Goal: Transaction & Acquisition: Obtain resource

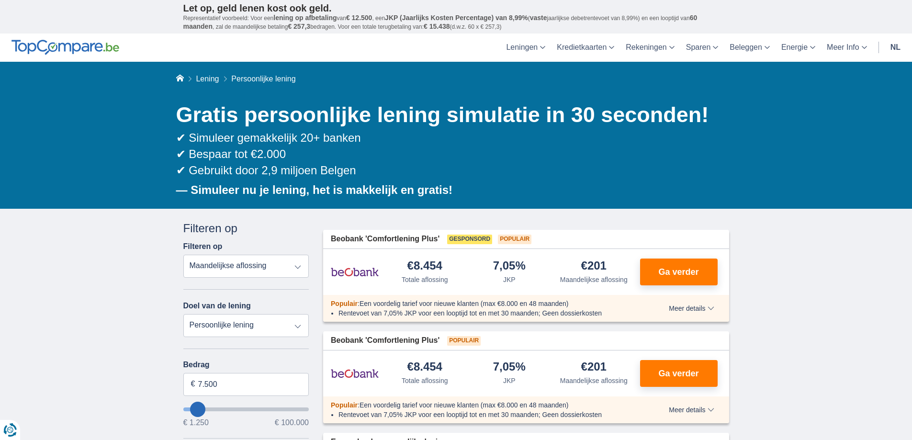
click at [213, 326] on select "Persoonlijke lening Auto Moto / fiets Mobilhome / caravan Renovatie Energie Sch…" at bounding box center [246, 325] width 126 height 23
select select "vehicleLoan"
click at [183, 314] on select "Persoonlijke lening Auto Moto / fiets Mobilhome / caravan Renovatie Energie Sch…" at bounding box center [246, 325] width 126 height 23
select select "3-4"
type input "15.000"
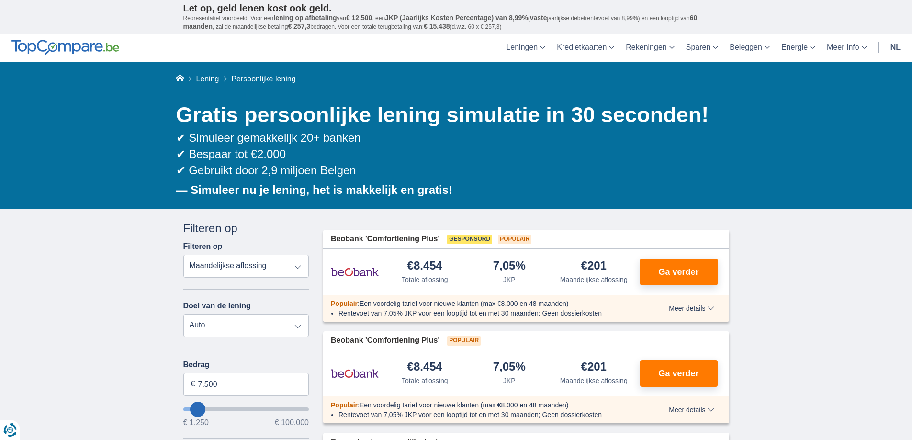
type input "15250"
select select "60"
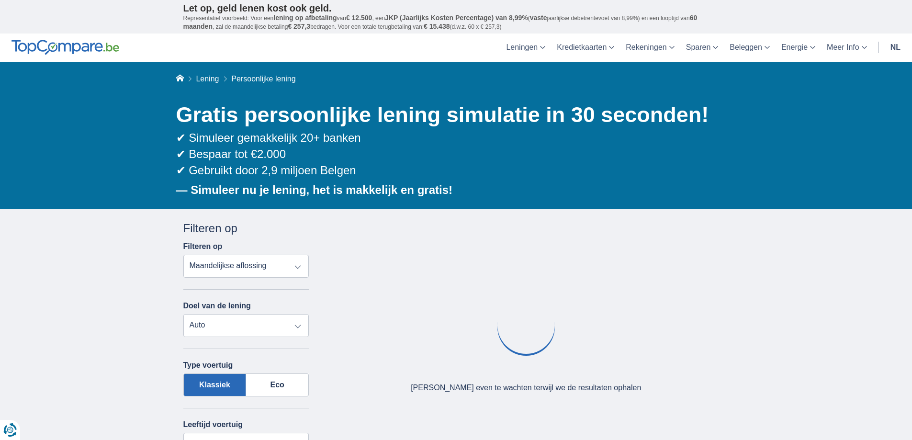
scroll to position [96, 0]
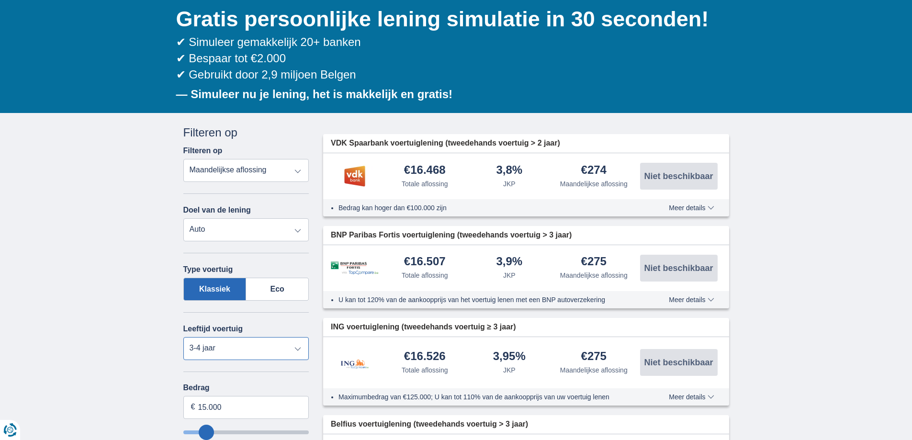
drag, startPoint x: 202, startPoint y: 346, endPoint x: 208, endPoint y: 347, distance: 5.3
click at [202, 346] on select "Nieuw 0-1 jaar 1-2 jaar 2-3 jaar 3-4 jaar 4-5 jaar 5+ jaar" at bounding box center [246, 348] width 126 height 23
select select "new"
click at [183, 337] on select "Nieuw 0-1 jaar 1-2 jaar 2-3 jaar 3-4 jaar 4-5 jaar 5+ jaar" at bounding box center [246, 348] width 126 height 23
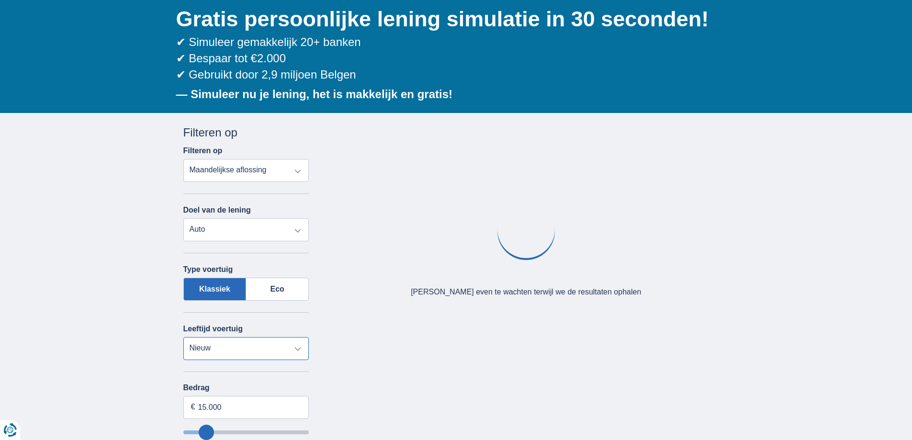
scroll to position [239, 0]
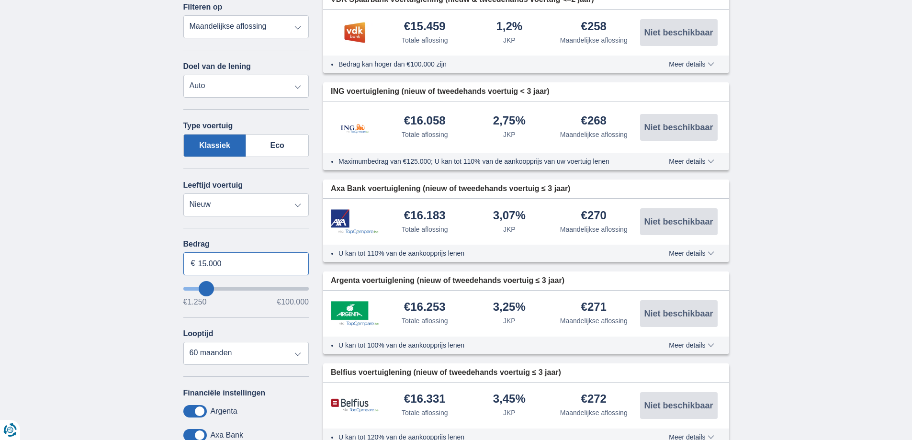
drag, startPoint x: 237, startPoint y: 258, endPoint x: 165, endPoint y: 259, distance: 72.3
type input "20.404"
type input "20250"
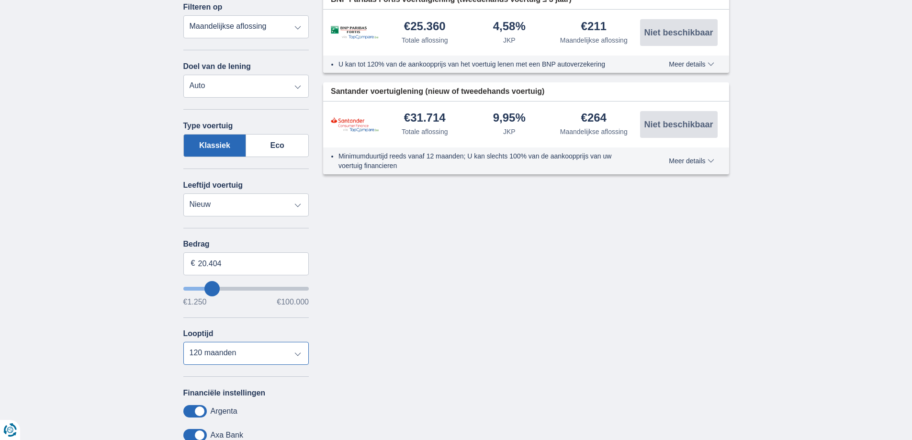
click at [204, 349] on select "12 maanden 18 maanden 24 maanden 30 maanden 36 maanden 42 maanden 48 maanden 60…" at bounding box center [246, 353] width 126 height 23
click at [183, 342] on select "12 maanden 18 maanden 24 maanden 30 maanden 36 maanden 42 maanden 48 maanden 60…" at bounding box center [246, 353] width 126 height 23
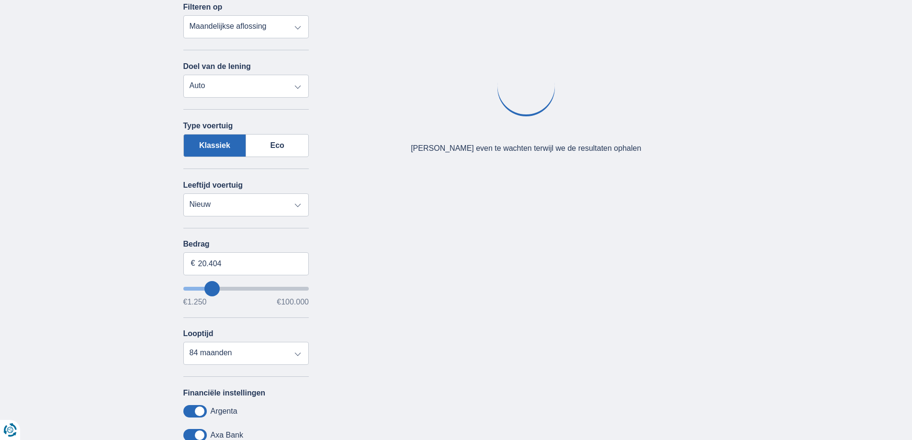
click at [92, 325] on div "× widget.non-eligible-application.title widget.non-eligible-application.text no…" at bounding box center [456, 273] width 912 height 608
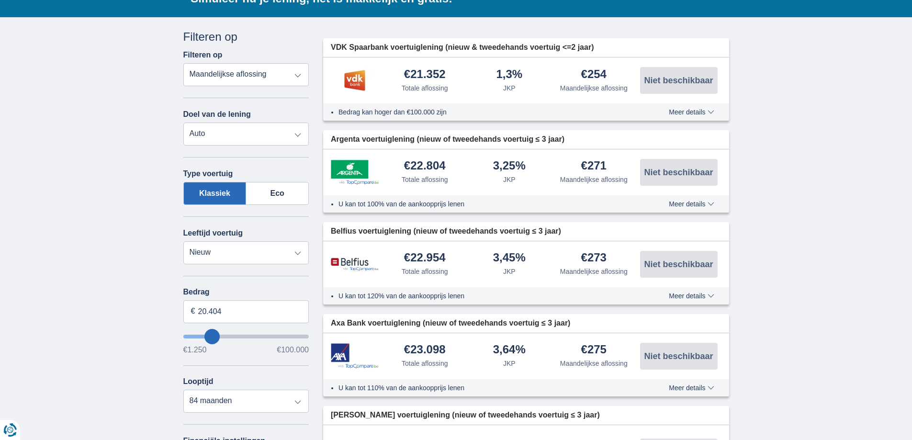
scroll to position [287, 0]
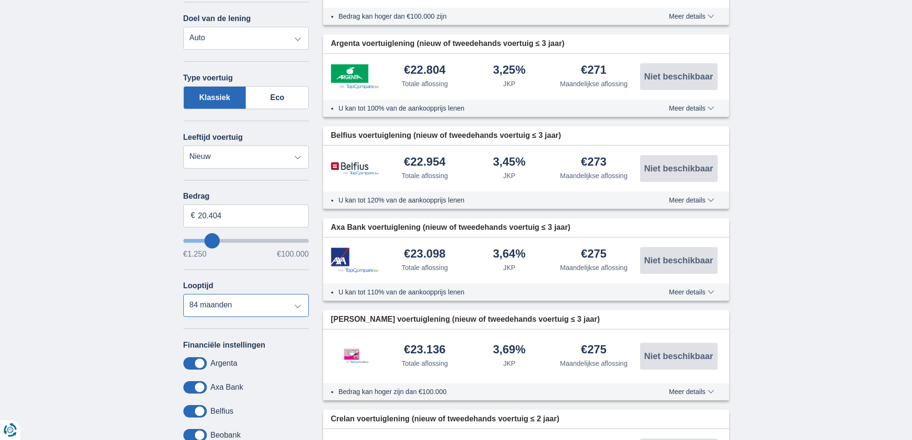
click at [217, 305] on select "12 maanden 18 maanden 24 maanden 30 maanden 36 maanden 42 maanden 48 maanden 60…" at bounding box center [246, 305] width 126 height 23
click at [183, 294] on select "12 maanden 18 maanden 24 maanden 30 maanden 36 maanden 42 maanden 48 maanden 60…" at bounding box center [246, 305] width 126 height 23
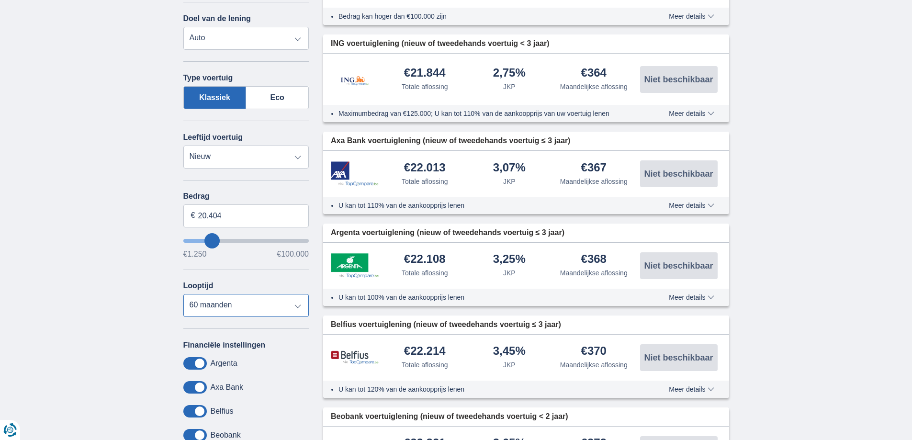
click at [218, 314] on select "12 maanden 18 maanden 24 maanden 30 maanden 36 maanden 42 maanden 48 maanden 60…" at bounding box center [246, 305] width 126 height 23
click at [183, 294] on select "12 maanden 18 maanden 24 maanden 30 maanden 36 maanden 42 maanden 48 maanden 60…" at bounding box center [246, 305] width 126 height 23
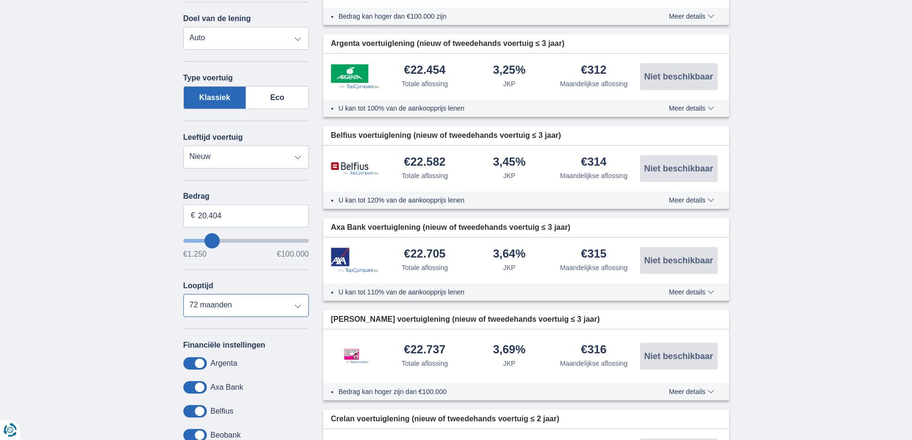
click at [210, 307] on select "12 maanden 18 maanden 24 maanden 30 maanden 36 maanden 42 maanden 48 maanden 60…" at bounding box center [246, 305] width 126 height 23
click at [183, 294] on select "12 maanden 18 maanden 24 maanden 30 maanden 36 maanden 42 maanden 48 maanden 60…" at bounding box center [246, 305] width 126 height 23
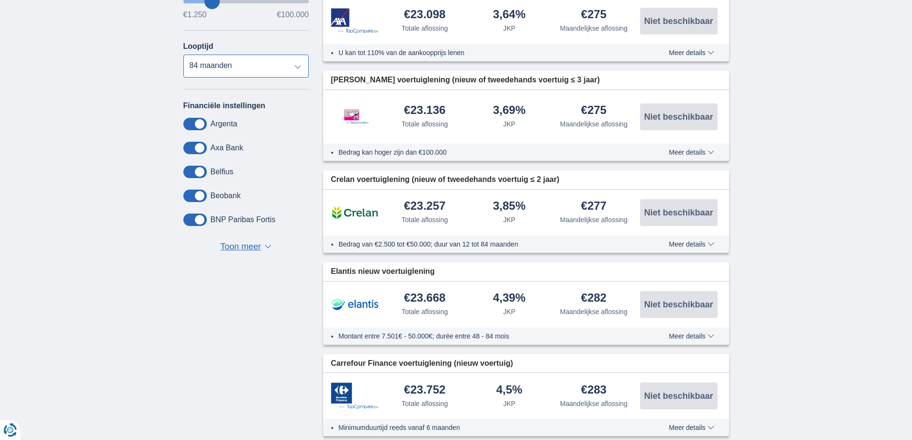
scroll to position [335, 0]
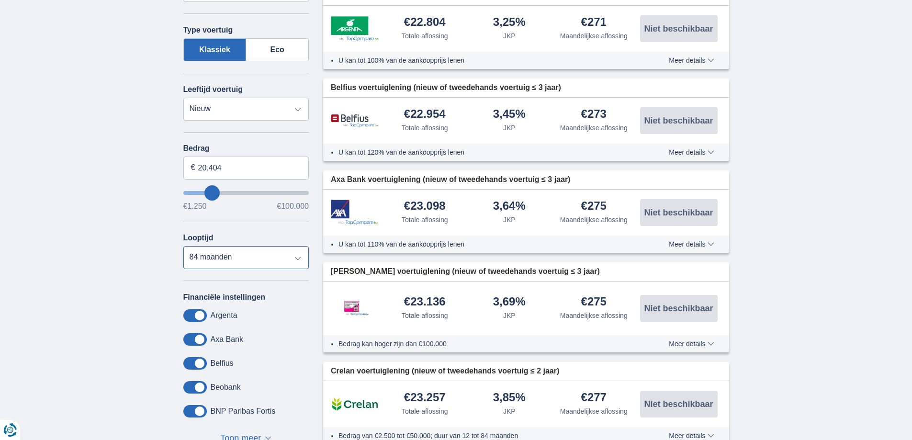
click at [203, 260] on select "12 maanden 18 maanden 24 maanden 30 maanden 36 maanden 42 maanden 48 maanden 60…" at bounding box center [246, 257] width 126 height 23
select select "72"
click at [183, 246] on select "12 maanden 18 maanden 24 maanden 30 maanden 36 maanden 42 maanden 48 maanden 60…" at bounding box center [246, 257] width 126 height 23
drag, startPoint x: 198, startPoint y: 167, endPoint x: 254, endPoint y: 171, distance: 56.6
click at [254, 171] on input "20.404" at bounding box center [246, 167] width 126 height 23
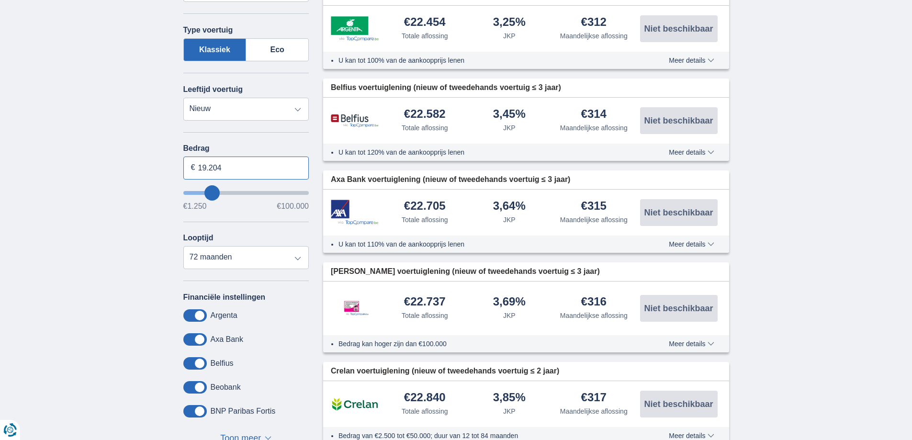
type input "19.204"
type input "19250"
select select "84"
click at [213, 259] on select "12 maanden 18 maanden 24 maanden 30 maanden 36 maanden 42 maanden 48 maanden 60…" at bounding box center [246, 257] width 126 height 23
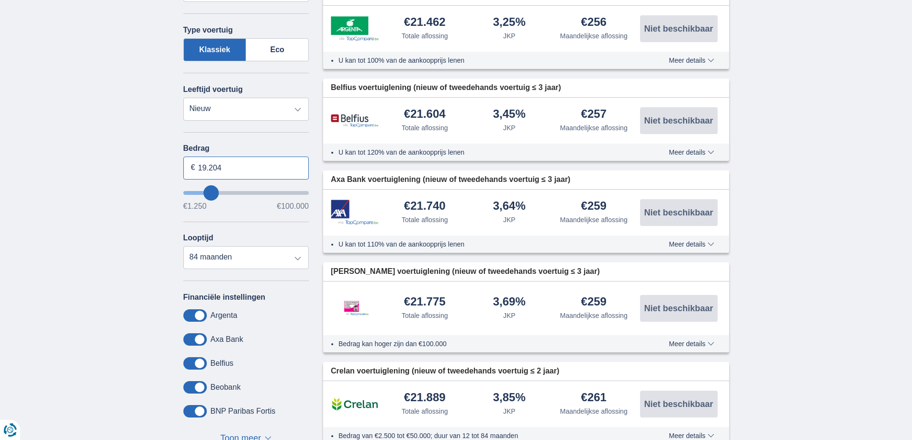
drag, startPoint x: 198, startPoint y: 166, endPoint x: 250, endPoint y: 172, distance: 52.0
click at [249, 172] on input "19.204" at bounding box center [246, 167] width 126 height 23
type input "19.000"
type input "19250"
click at [67, 200] on div "× widget.non-eligible-application.title widget.non-eligible-application.text no…" at bounding box center [456, 405] width 912 height 1062
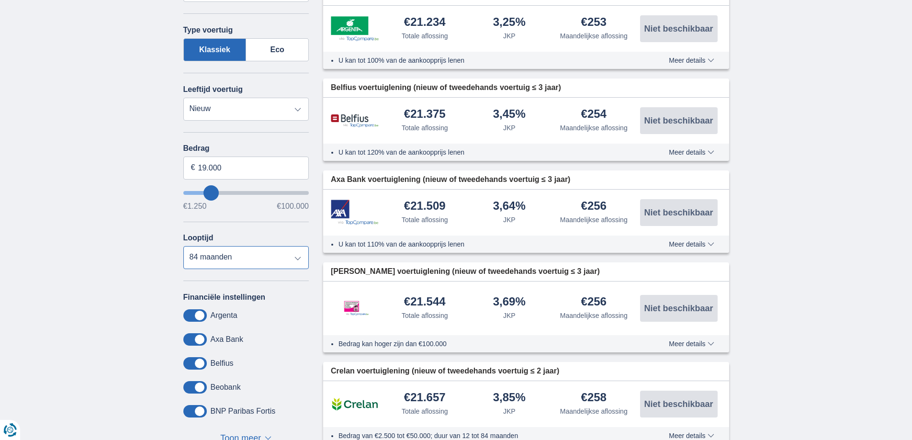
click at [230, 254] on select "12 maanden 18 maanden 24 maanden 30 maanden 36 maanden 42 maanden 48 maanden 60…" at bounding box center [246, 257] width 126 height 23
click at [183, 246] on select "12 maanden 18 maanden 24 maanden 30 maanden 36 maanden 42 maanden 48 maanden 60…" at bounding box center [246, 257] width 126 height 23
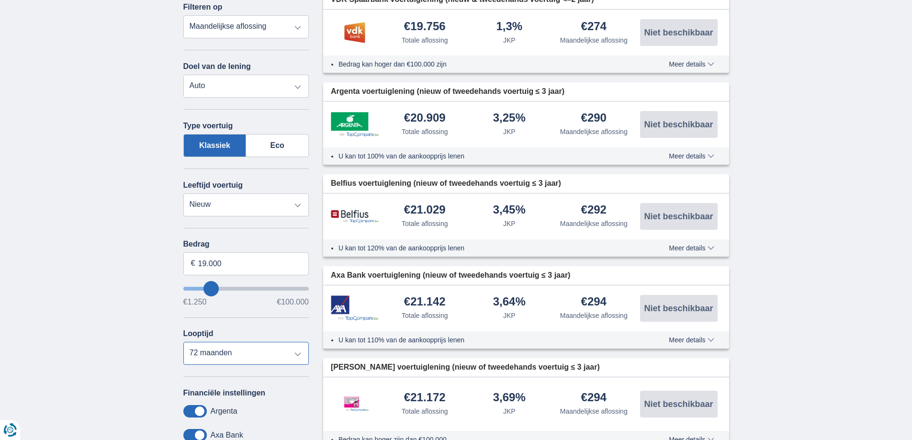
click at [220, 353] on select "12 maanden 18 maanden 24 maanden 30 maanden 36 maanden 42 maanden 48 maanden 60…" at bounding box center [246, 353] width 126 height 23
click at [183, 342] on select "12 maanden 18 maanden 24 maanden 30 maanden 36 maanden 42 maanden 48 maanden 60…" at bounding box center [246, 353] width 126 height 23
click at [237, 359] on select "12 maanden 18 maanden 24 maanden 30 maanden 36 maanden 42 maanden 48 maanden 60…" at bounding box center [246, 353] width 126 height 23
select select "72"
click at [183, 342] on select "12 maanden 18 maanden 24 maanden 30 maanden 36 maanden 42 maanden 48 maanden 60…" at bounding box center [246, 353] width 126 height 23
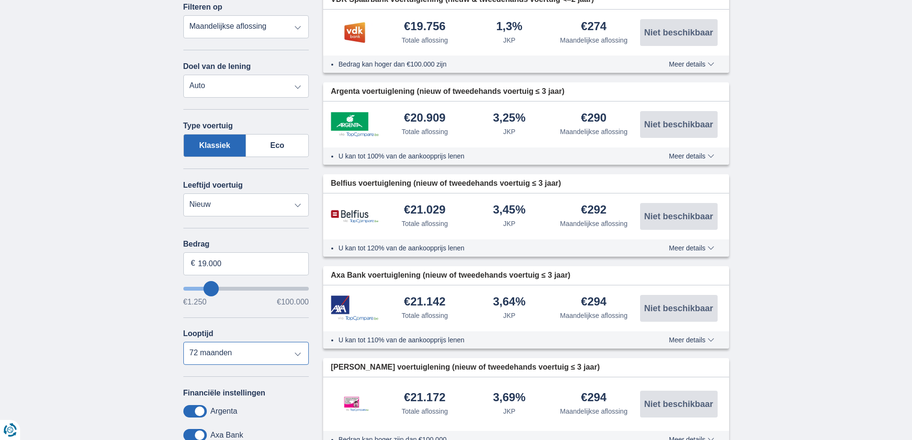
scroll to position [144, 0]
